Goal: Navigation & Orientation: Find specific page/section

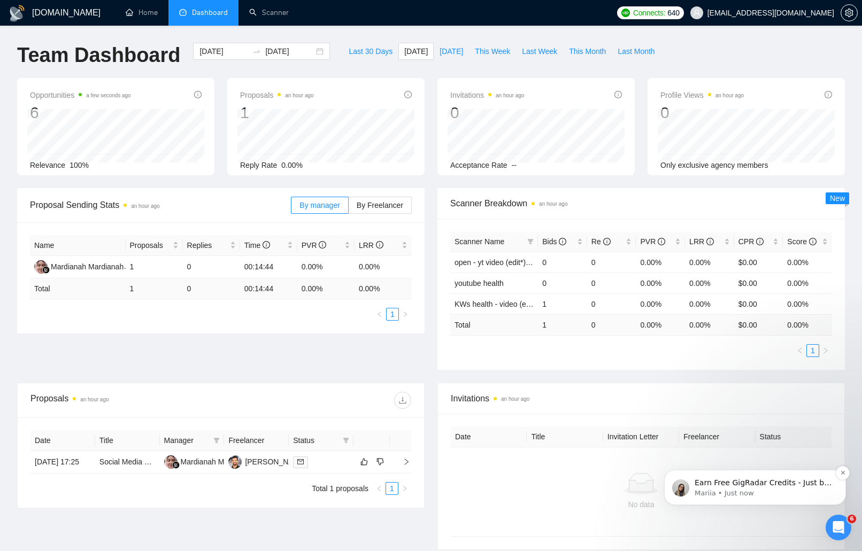
click at [763, 491] on p "Mariia • Just now" at bounding box center [763, 494] width 138 height 10
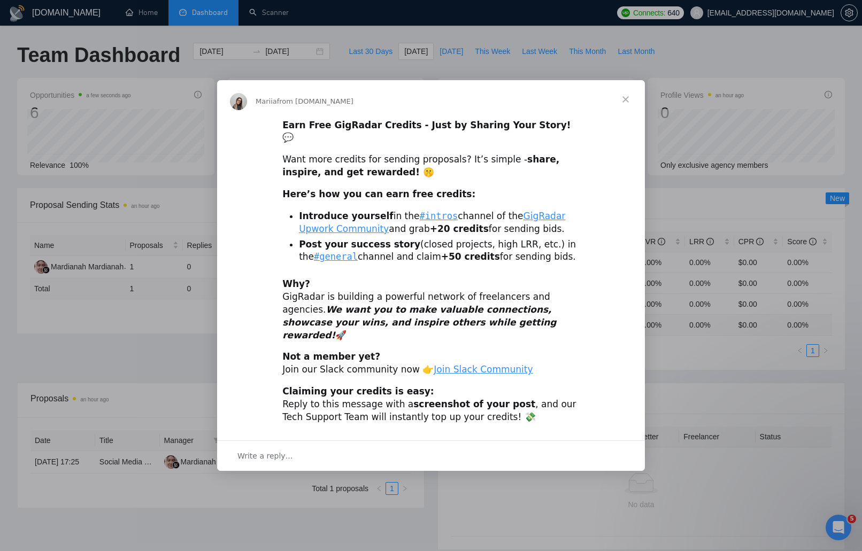
click at [624, 112] on span "Close" at bounding box center [625, 99] width 38 height 38
